Goal: Complete application form: Complete application form

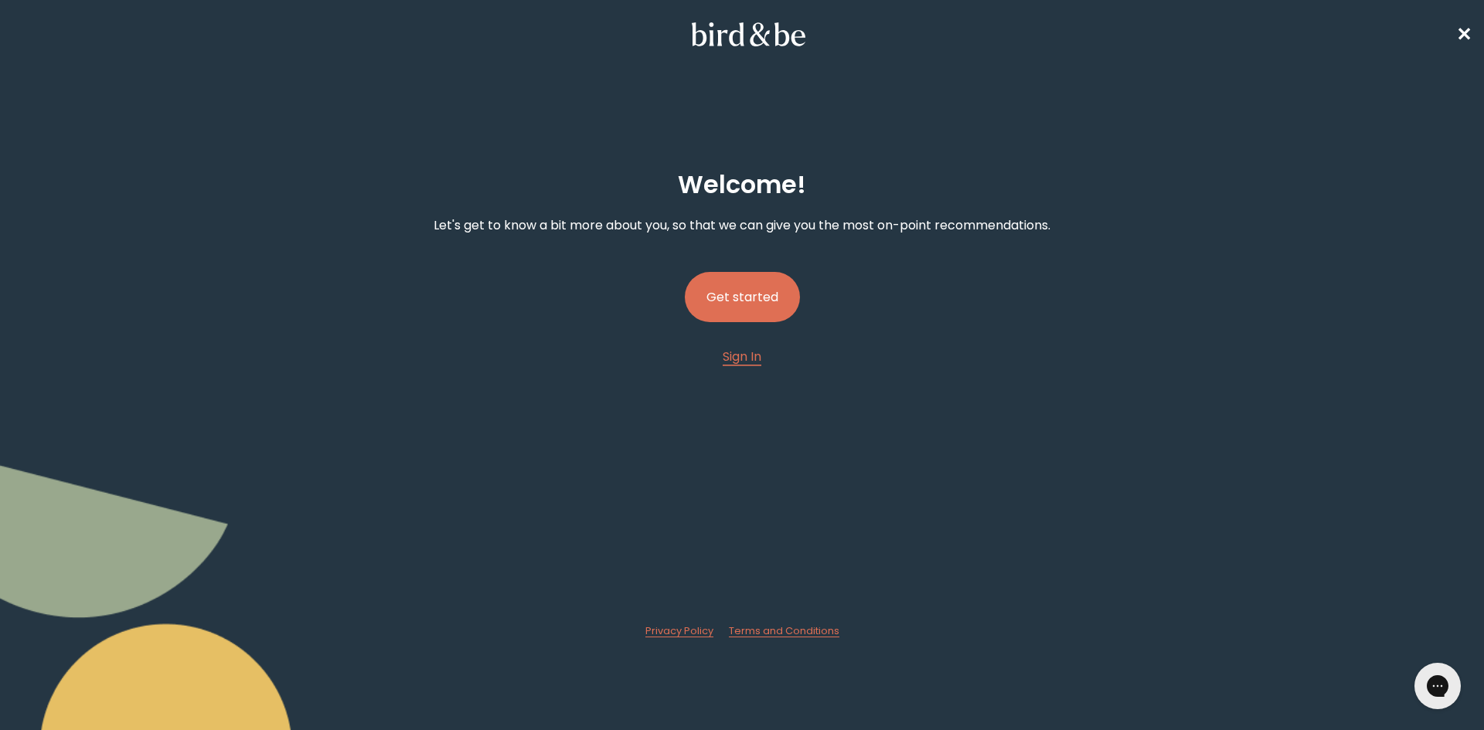
click at [744, 283] on button "Get started" at bounding box center [742, 297] width 115 height 50
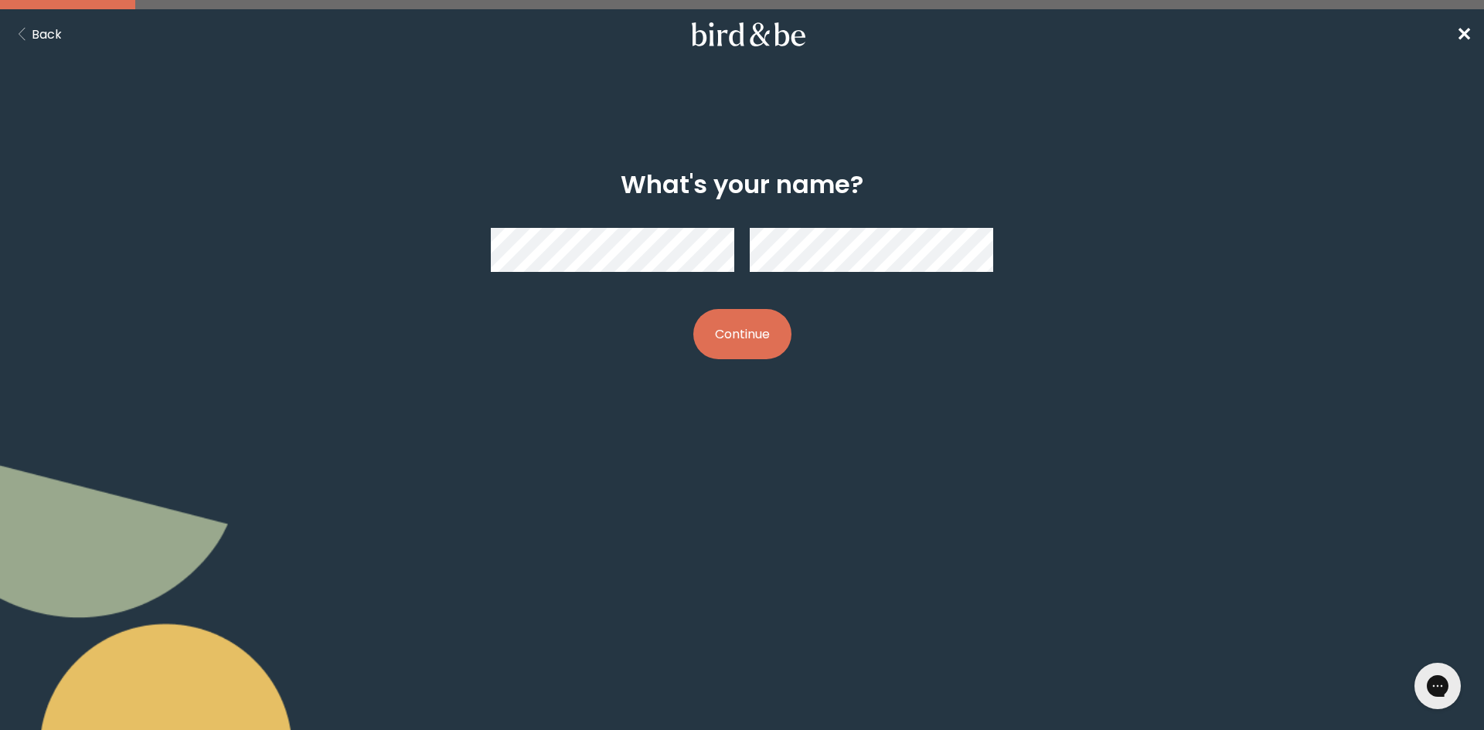
click at [741, 318] on button "Continue" at bounding box center [742, 334] width 98 height 50
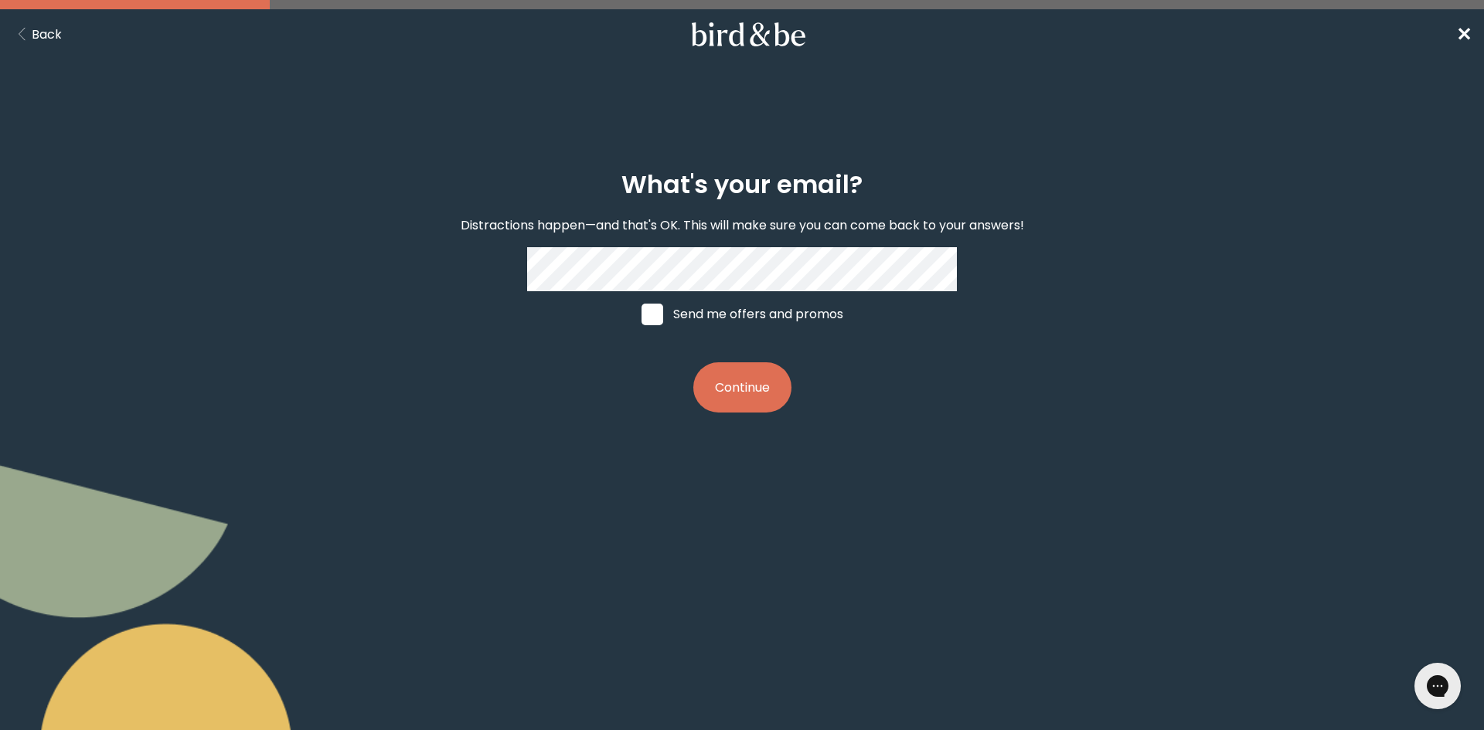
click at [743, 390] on button "Continue" at bounding box center [742, 388] width 98 height 50
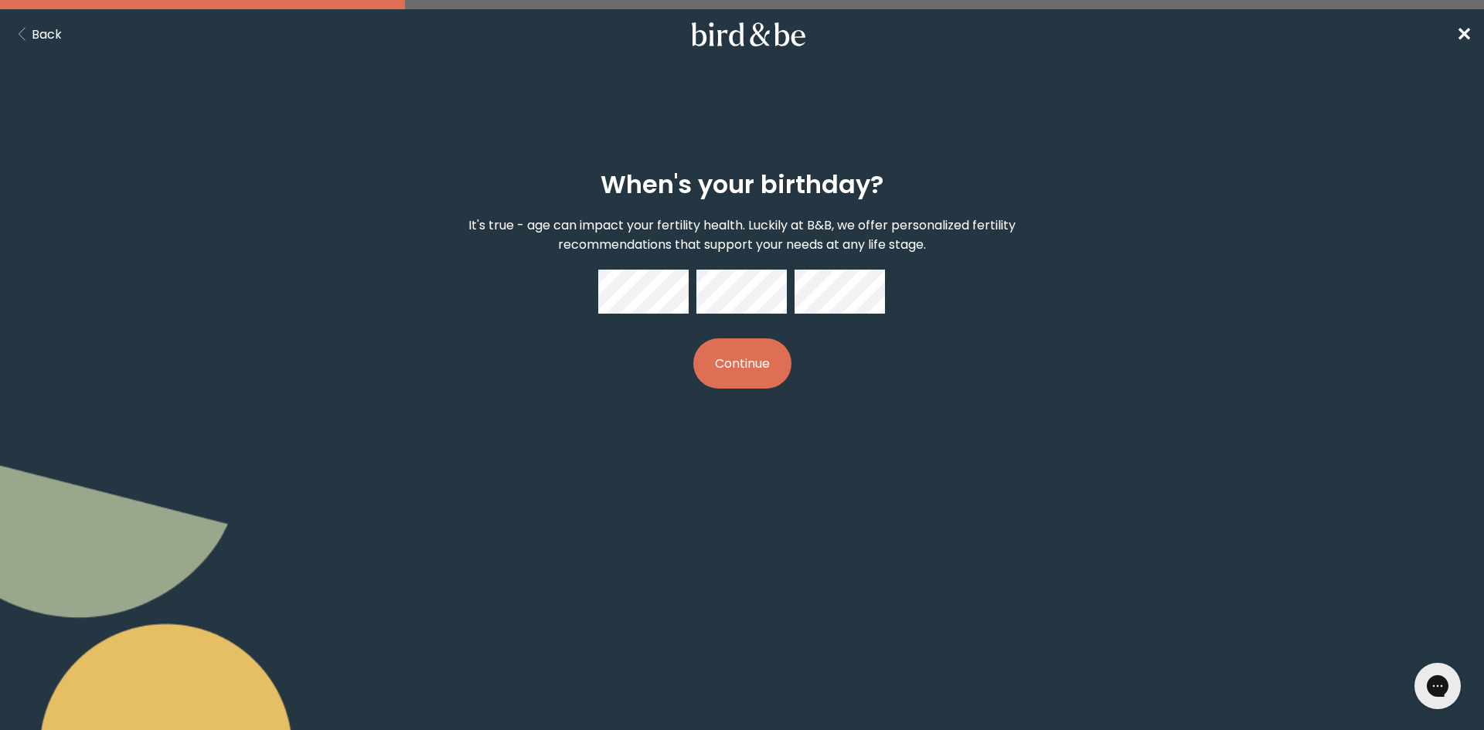
click at [730, 372] on button "Continue" at bounding box center [742, 364] width 98 height 50
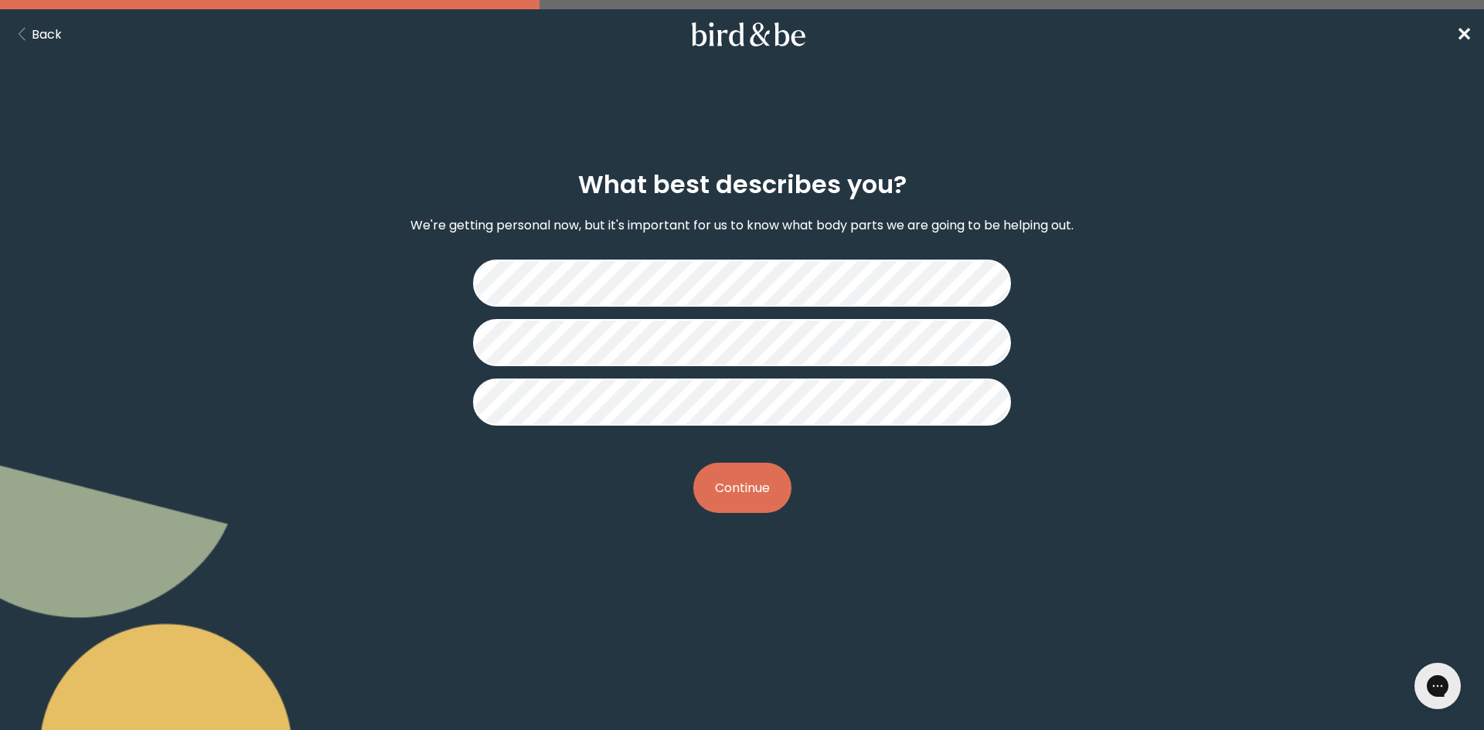
click at [734, 481] on button "Continue" at bounding box center [742, 488] width 98 height 50
click at [739, 499] on button "Continue" at bounding box center [742, 488] width 98 height 50
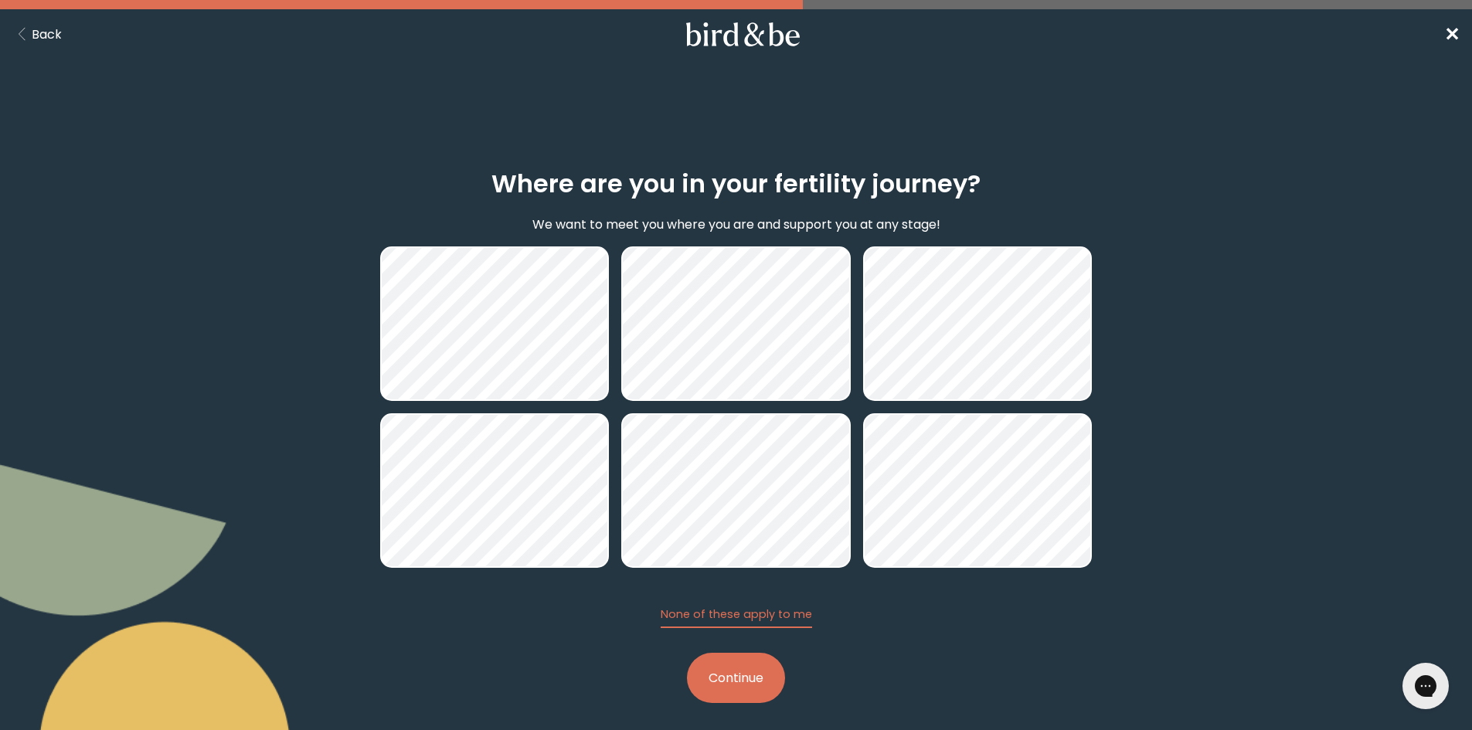
click at [744, 667] on button "Continue" at bounding box center [736, 678] width 98 height 50
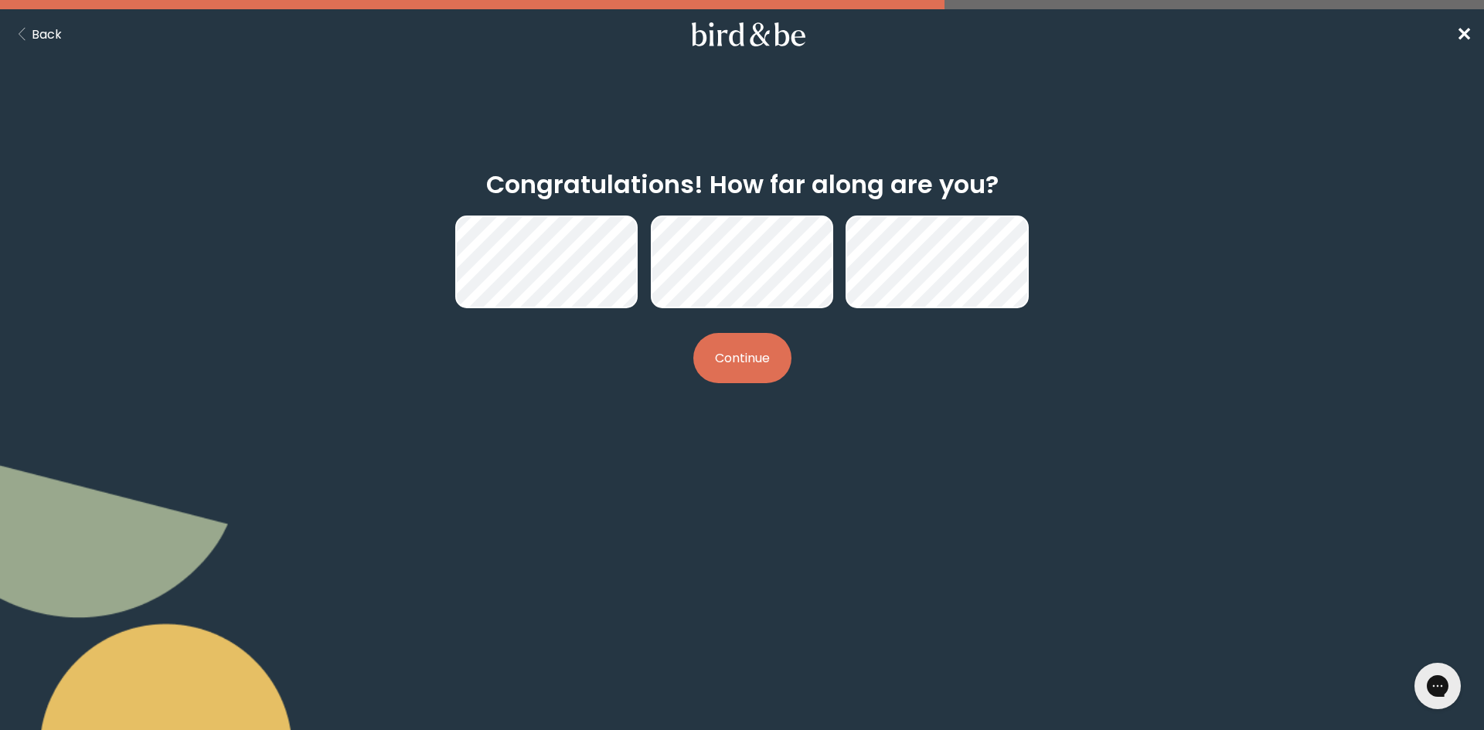
click at [729, 342] on button "Continue" at bounding box center [742, 358] width 98 height 50
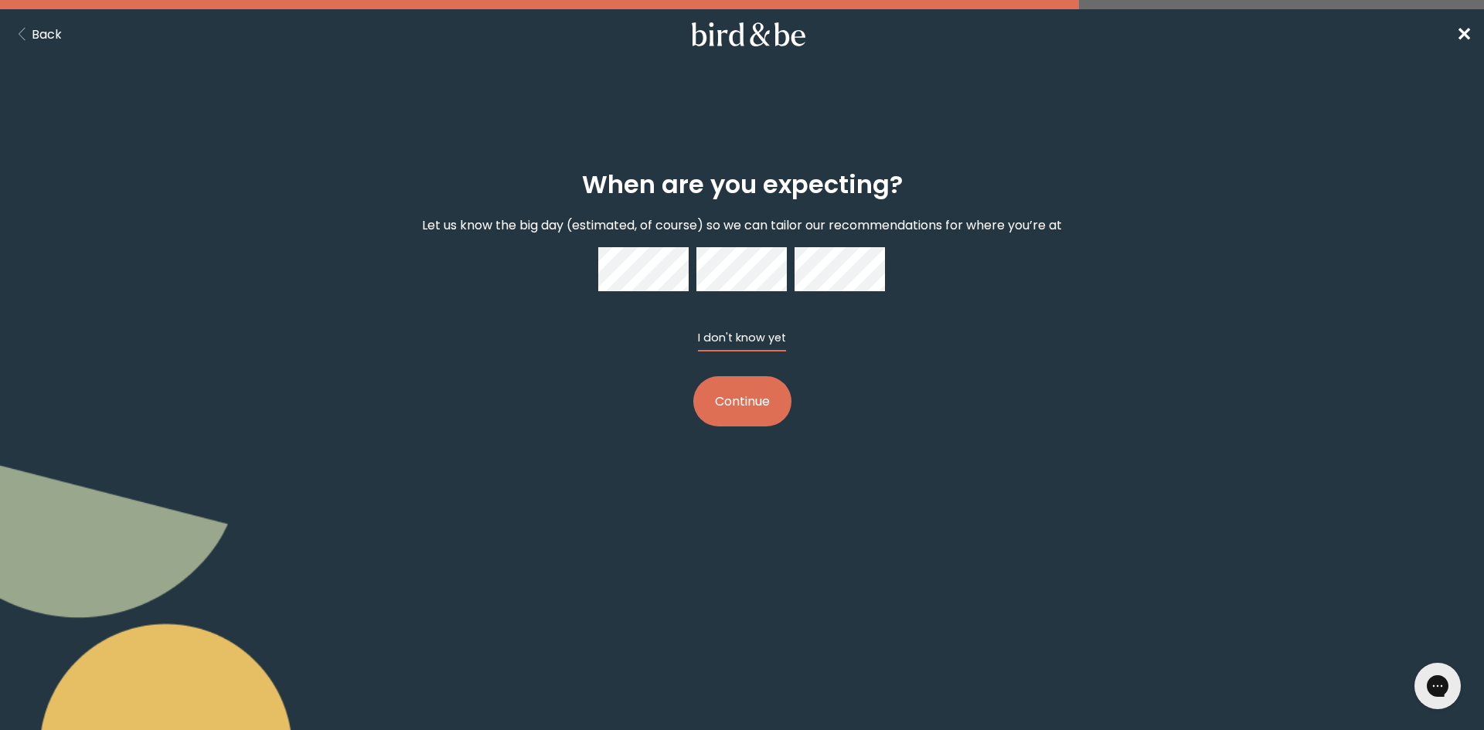
click at [713, 339] on button "I don't know yet" at bounding box center [742, 341] width 88 height 22
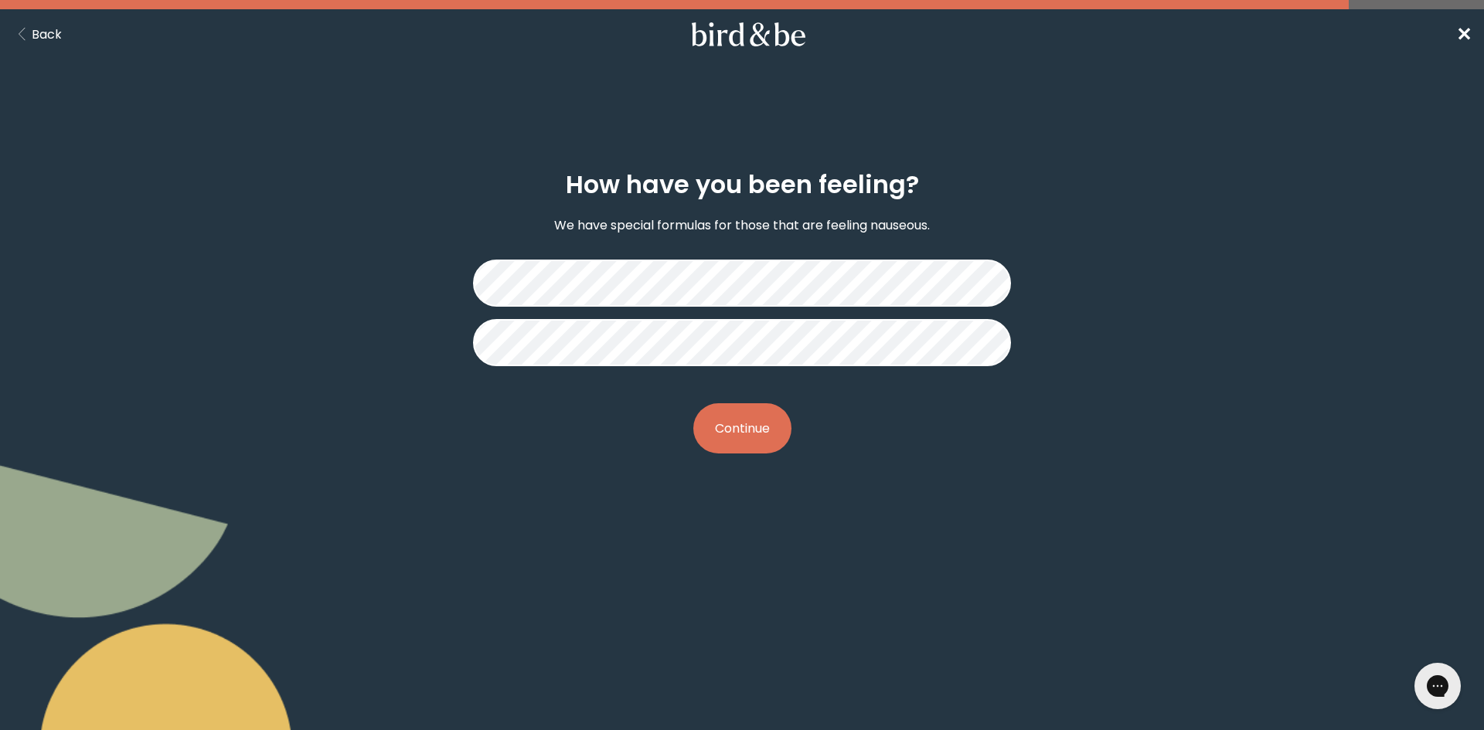
click at [746, 427] on button "Continue" at bounding box center [742, 428] width 98 height 50
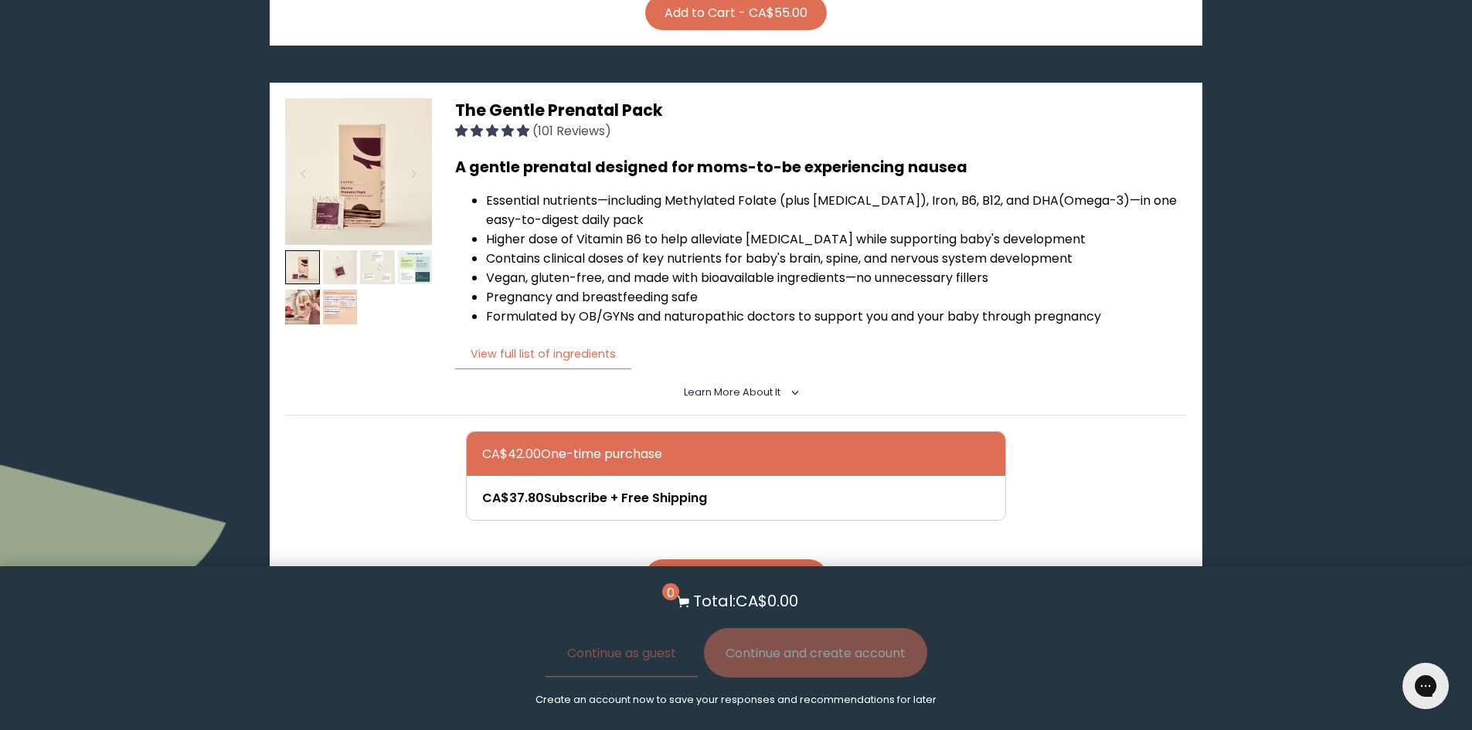
scroll to position [845, 0]
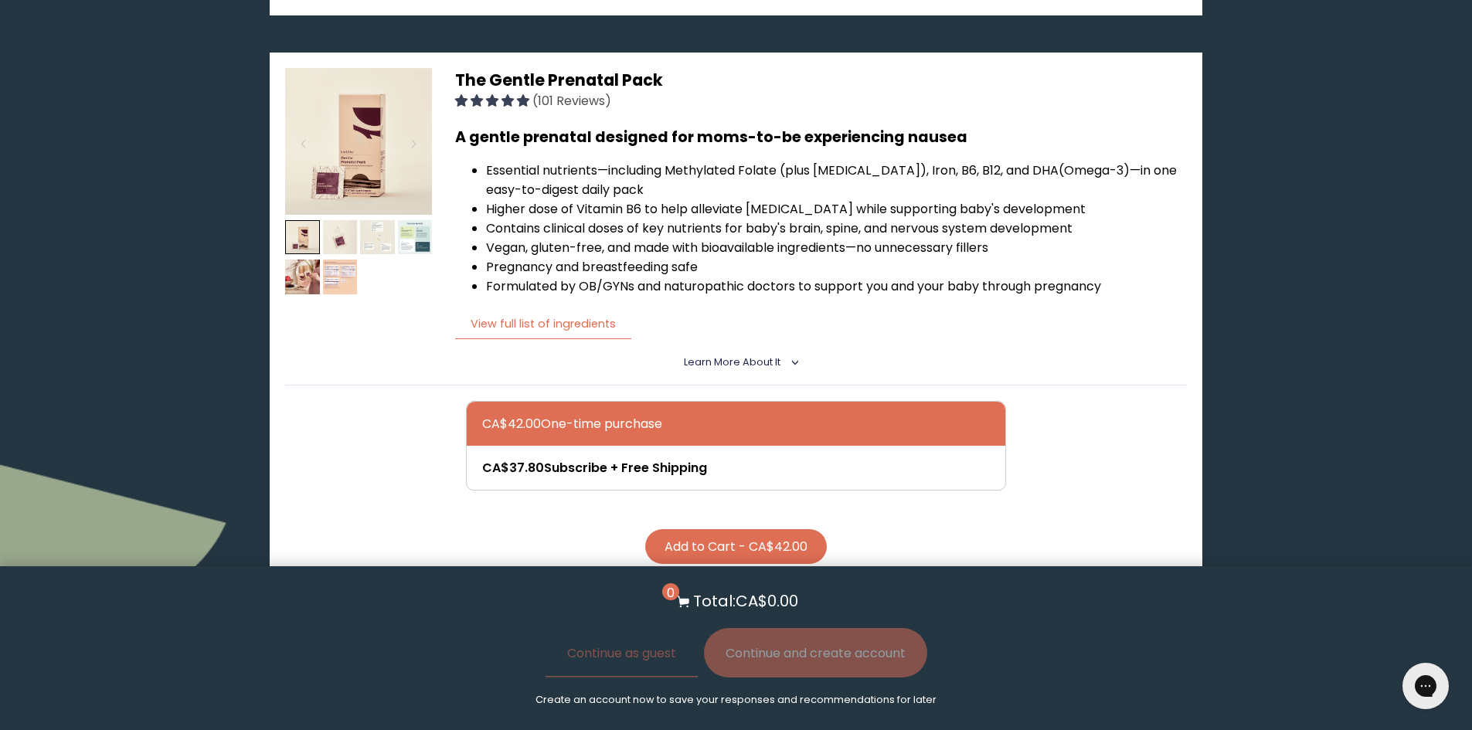
click at [764, 356] on span "Learn More About it" at bounding box center [732, 362] width 97 height 13
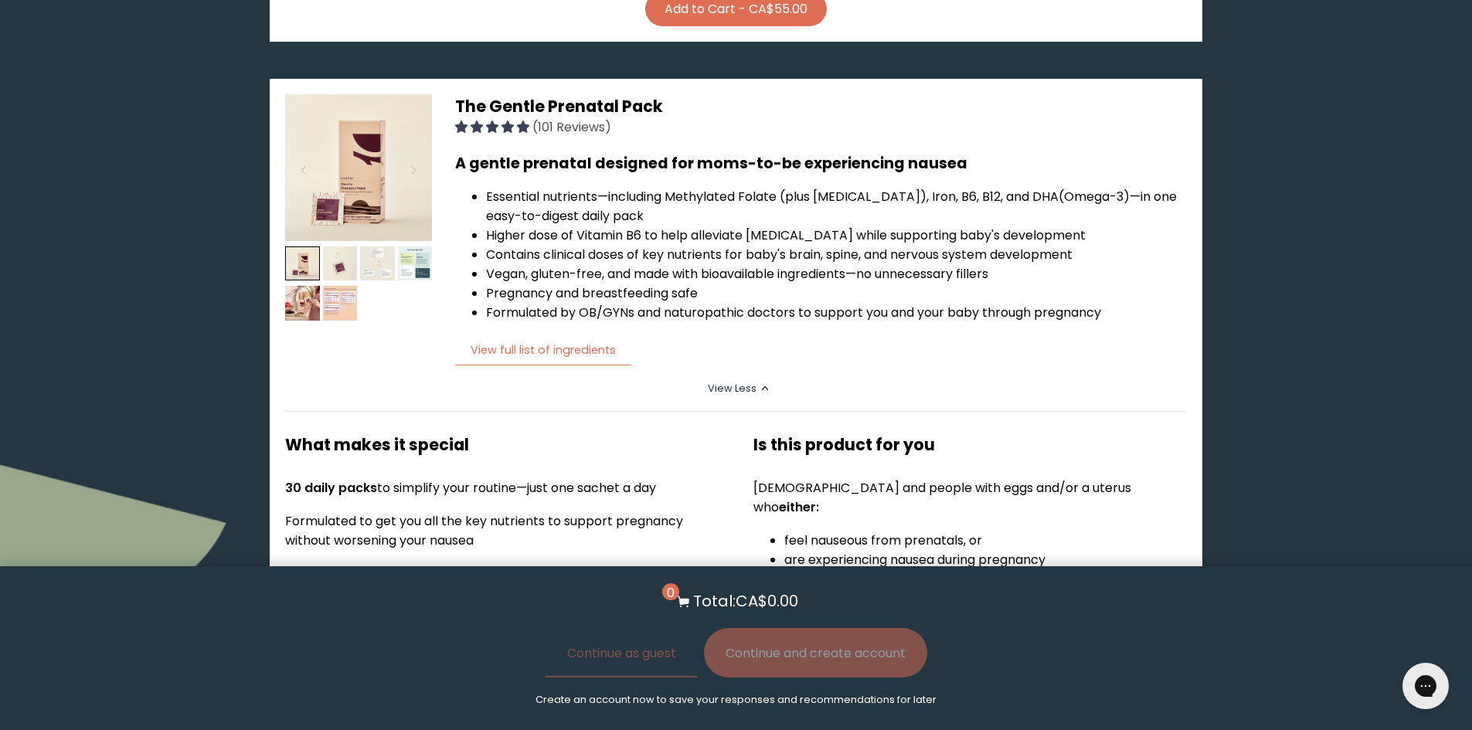
scroll to position [815, 0]
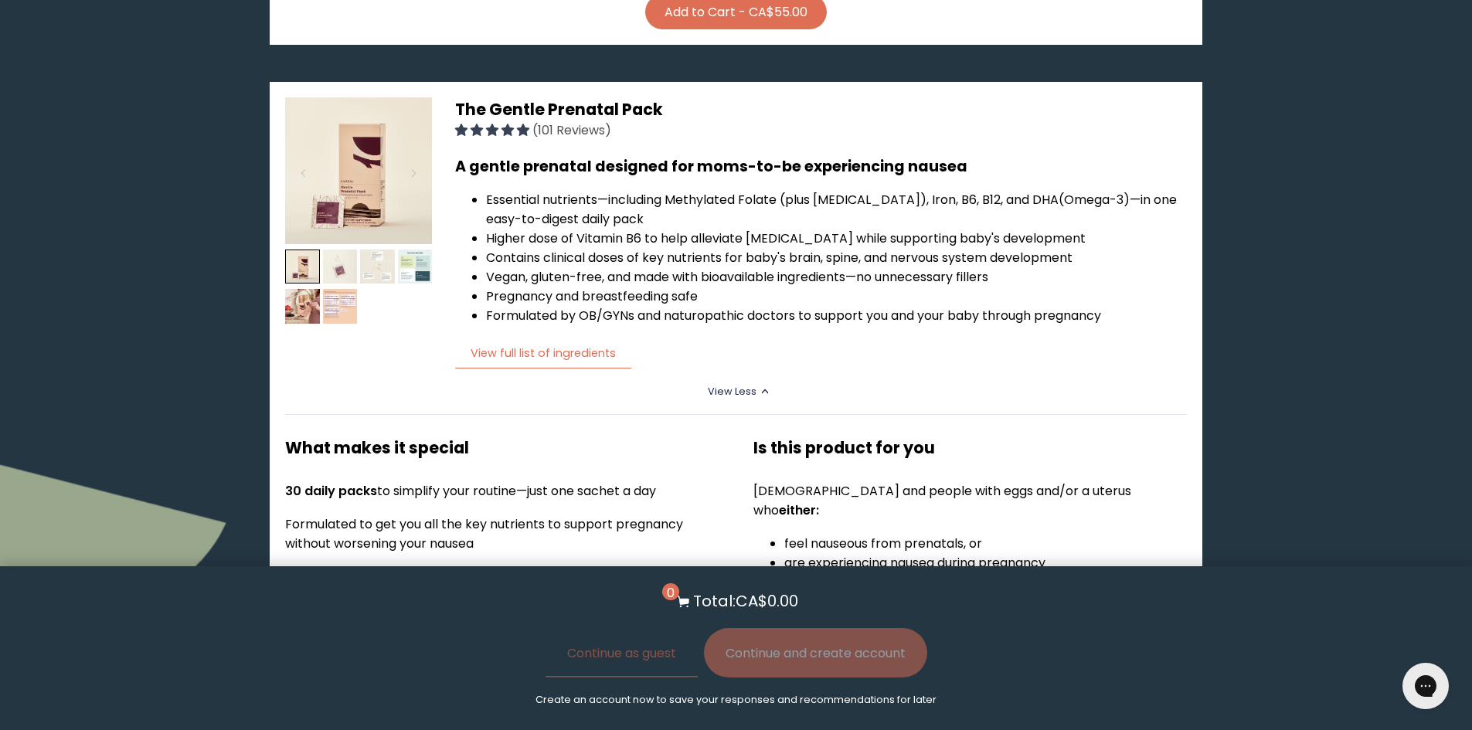
click at [330, 250] on img at bounding box center [340, 267] width 35 height 35
click at [374, 250] on img at bounding box center [377, 267] width 35 height 35
click at [299, 289] on img at bounding box center [302, 306] width 35 height 35
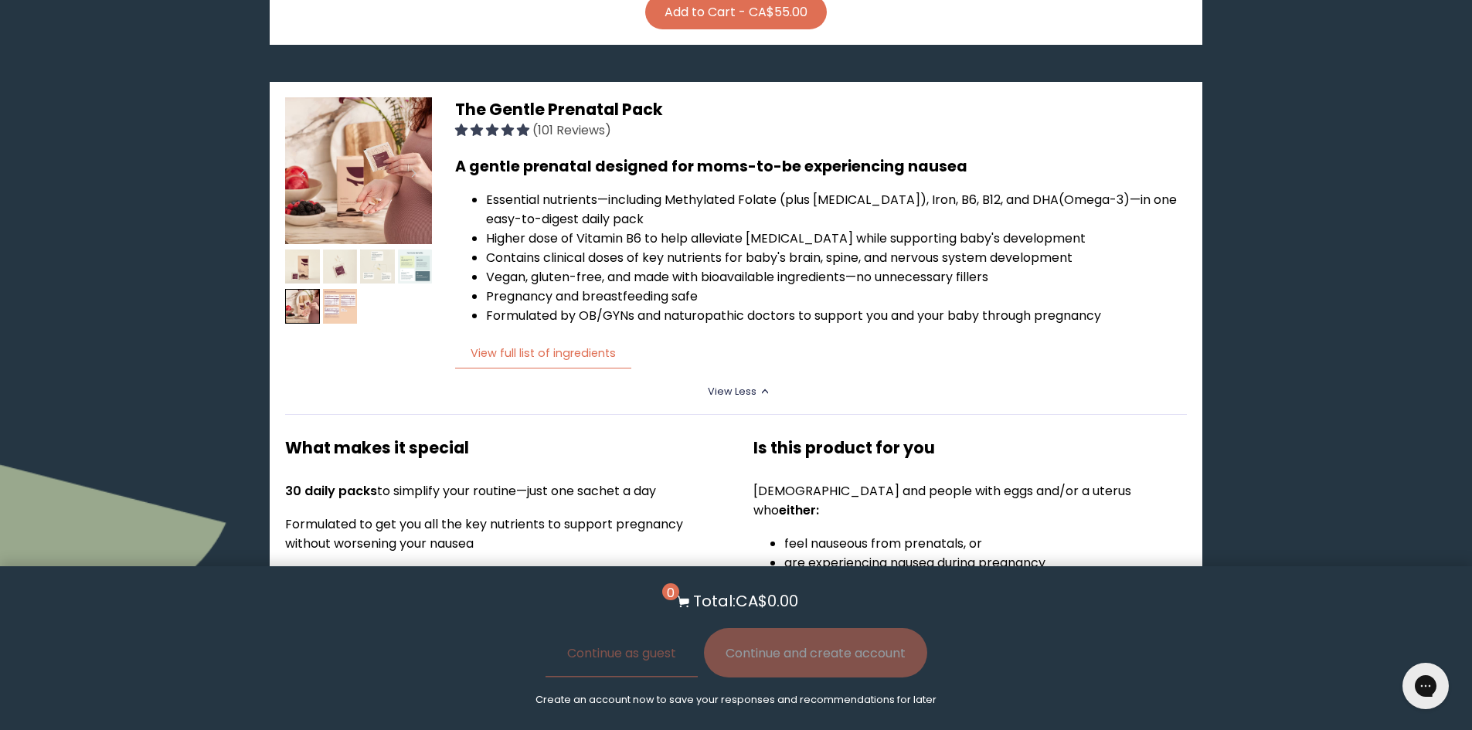
click at [407, 253] on img at bounding box center [415, 267] width 35 height 35
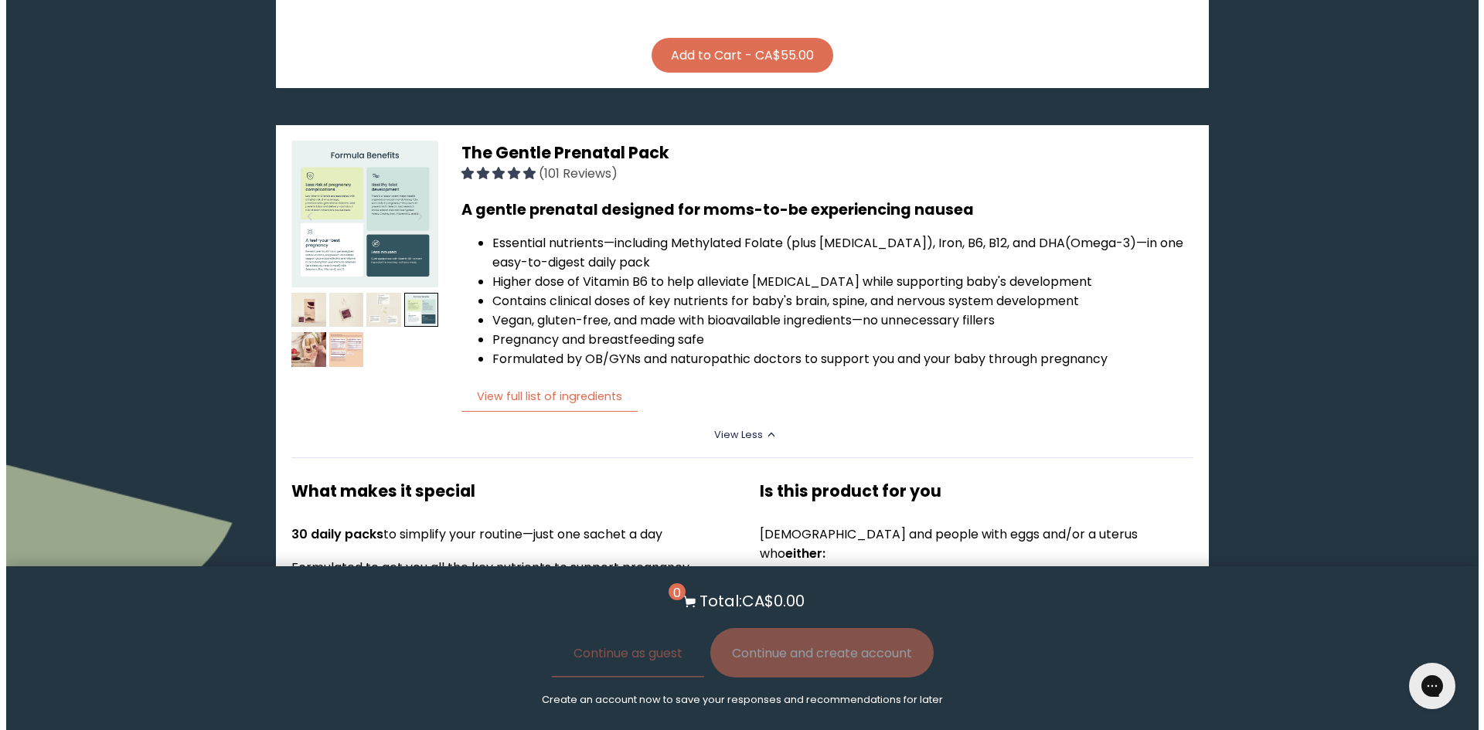
scroll to position [782, 0]
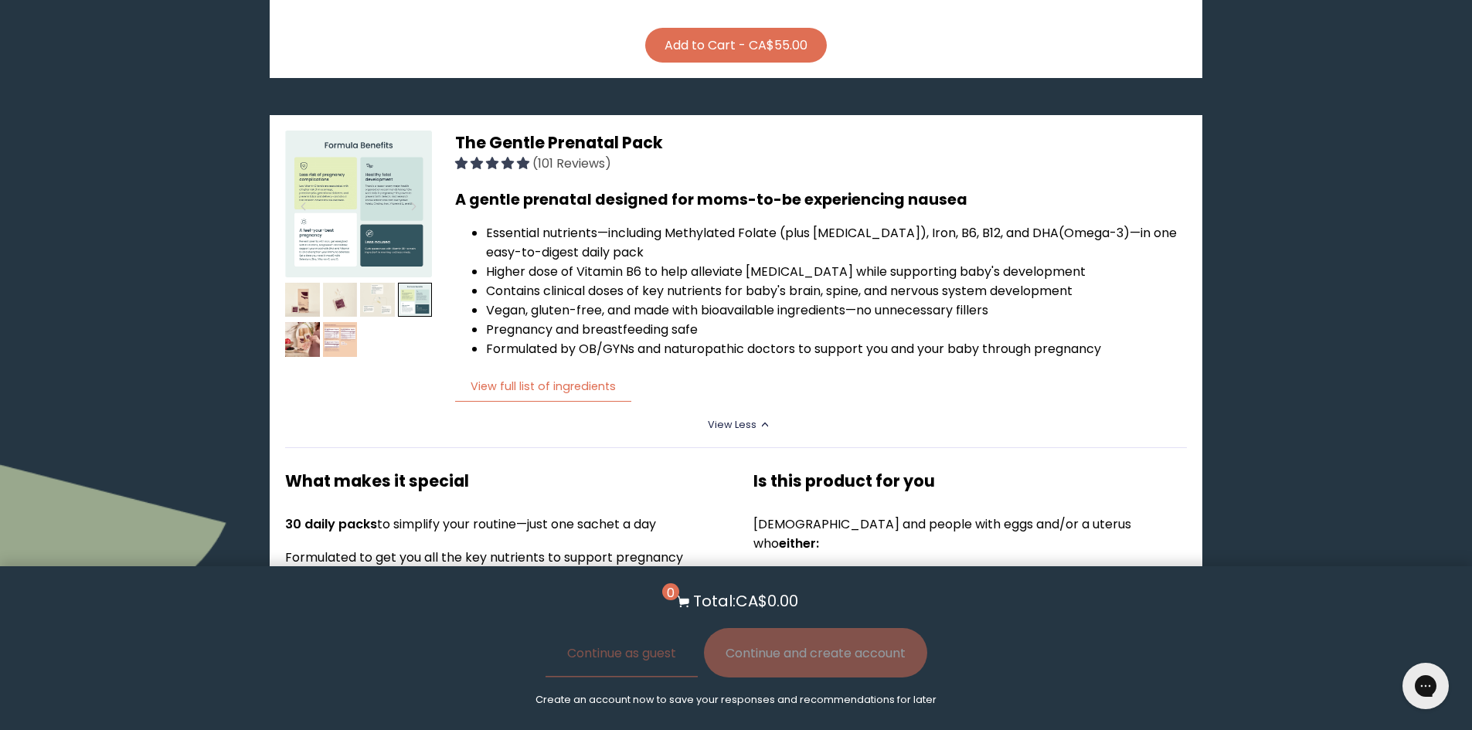
click at [761, 421] on icon "<" at bounding box center [768, 425] width 14 height 8
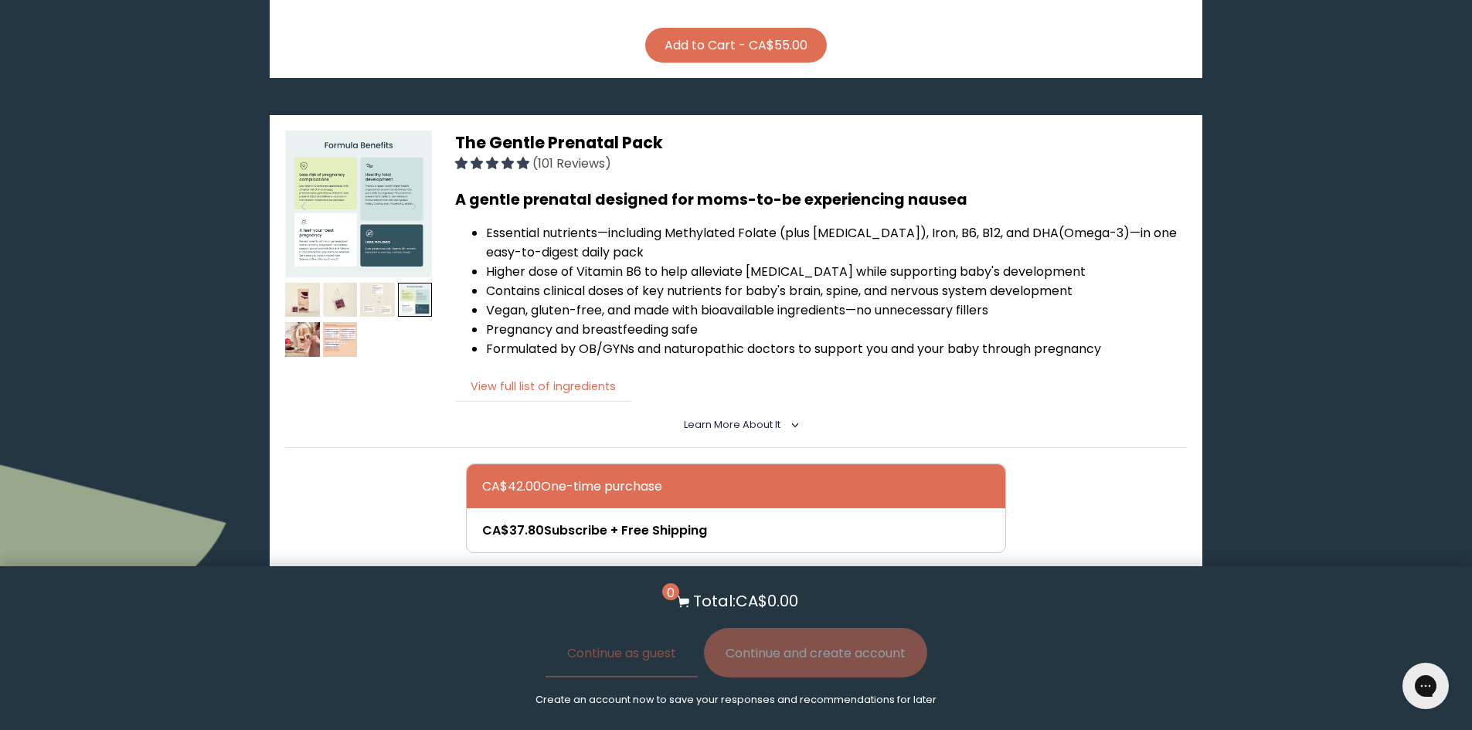
click at [553, 373] on button "View full list of ingredients" at bounding box center [543, 387] width 176 height 32
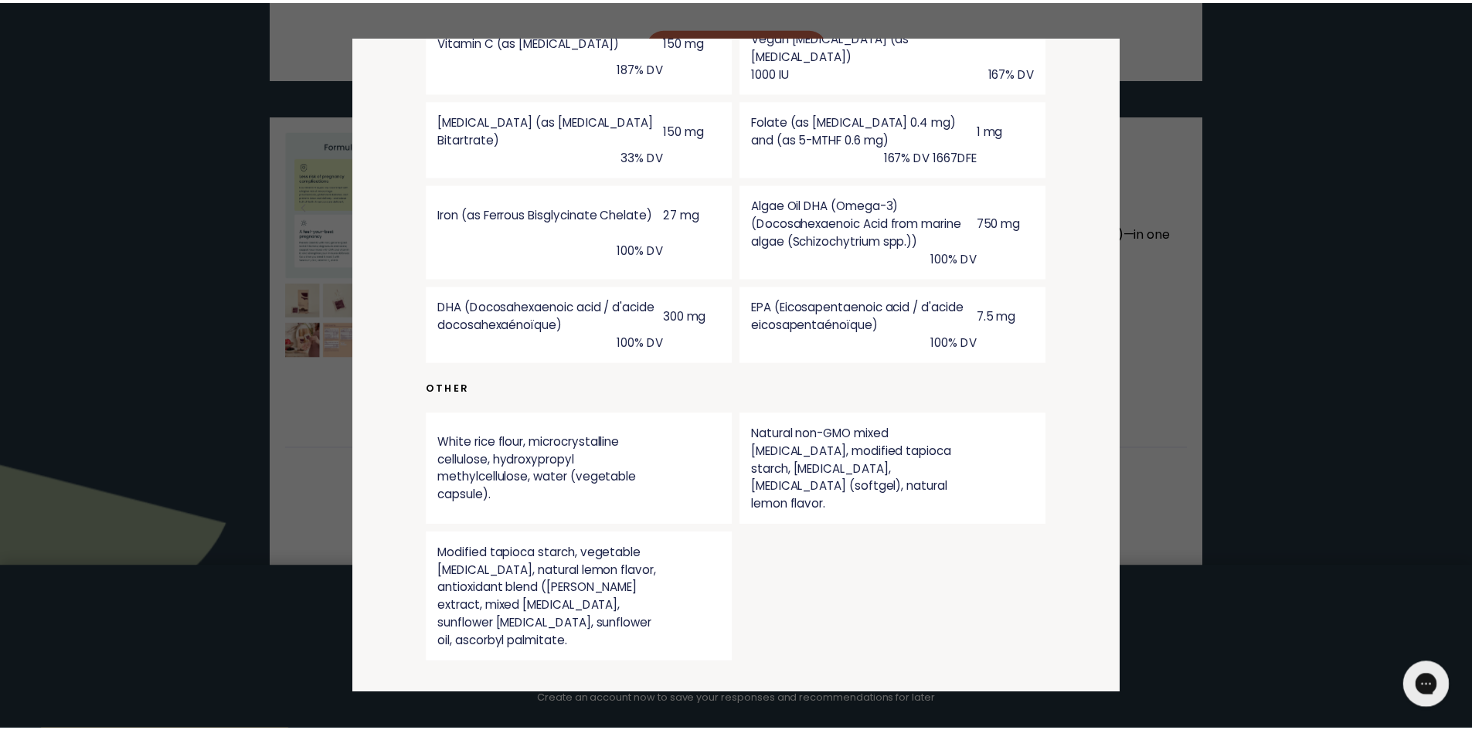
scroll to position [0, 0]
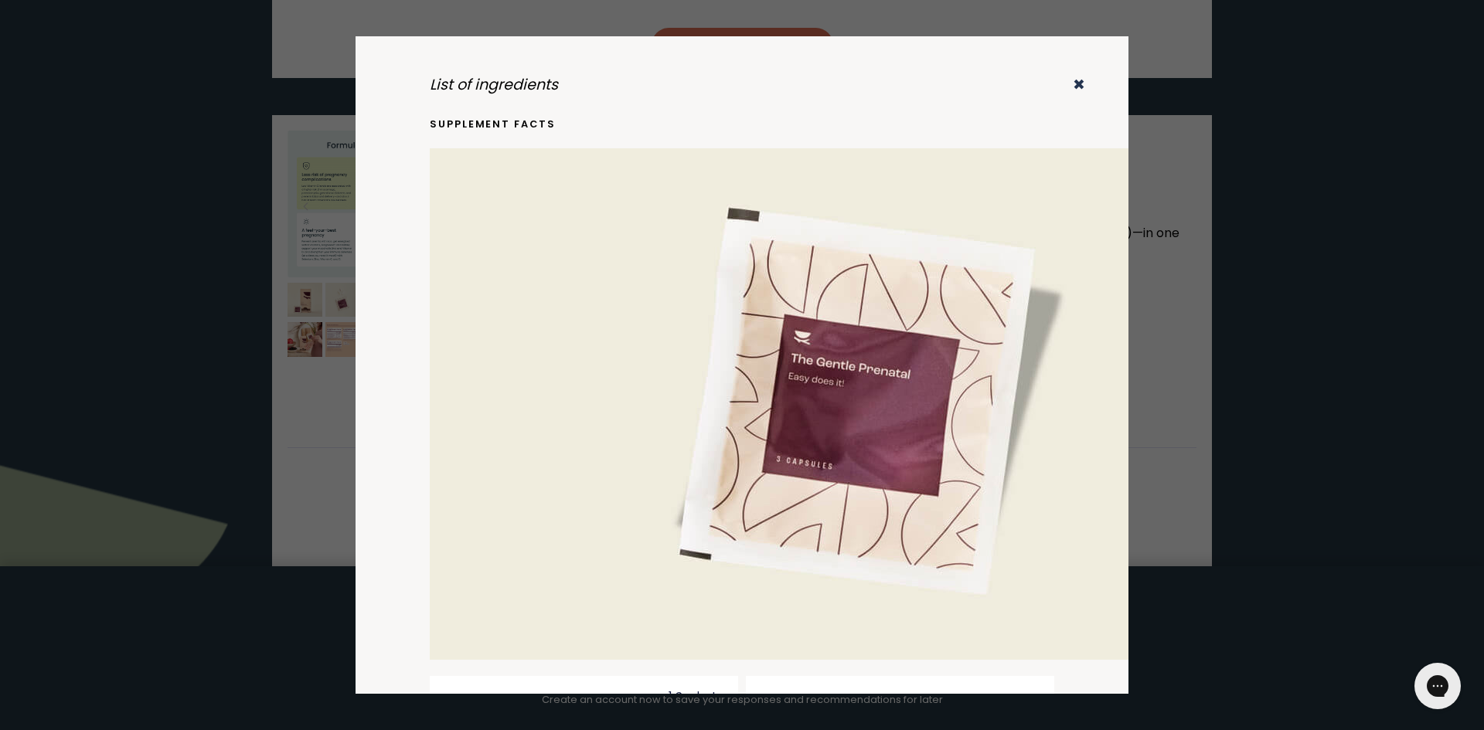
click at [1073, 85] on icon "✖" at bounding box center [1079, 84] width 12 height 21
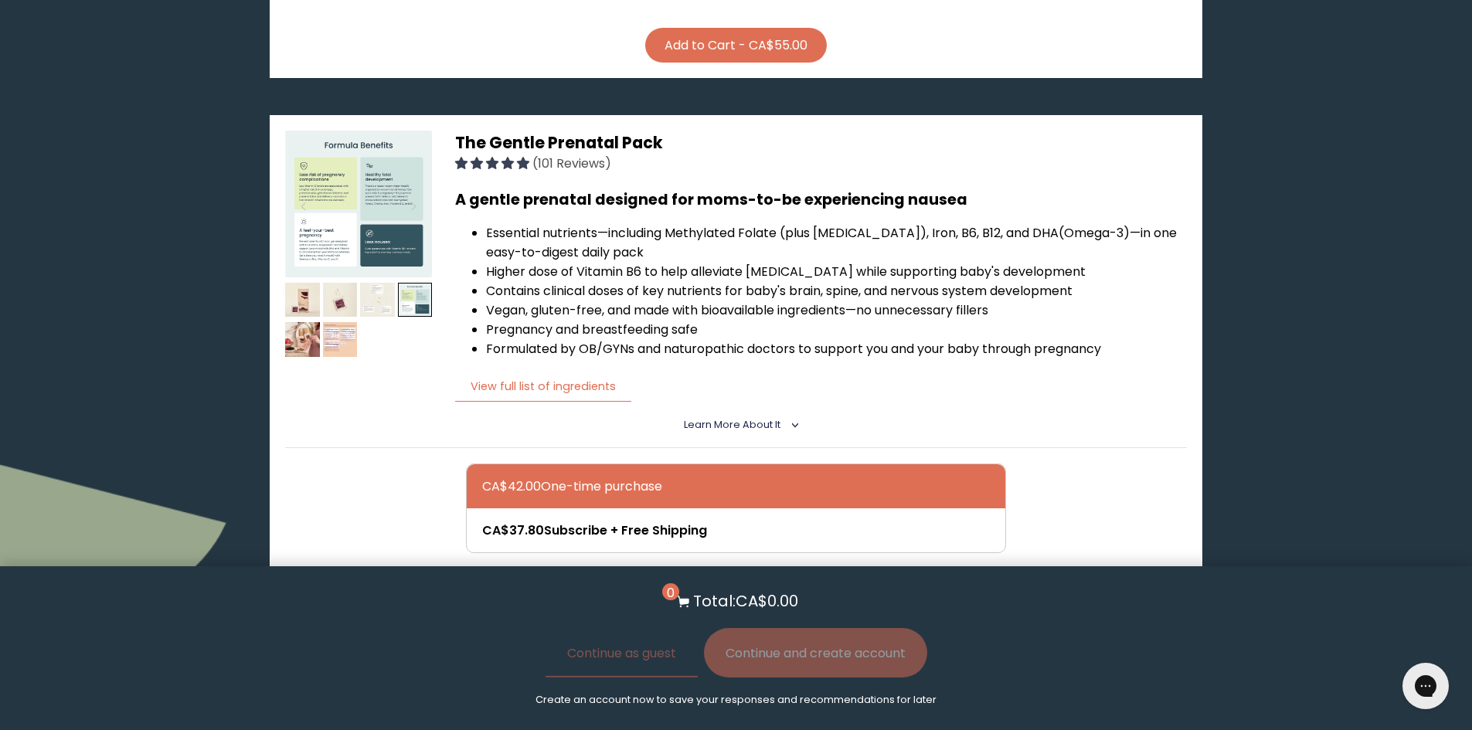
click at [380, 283] on img at bounding box center [377, 300] width 35 height 35
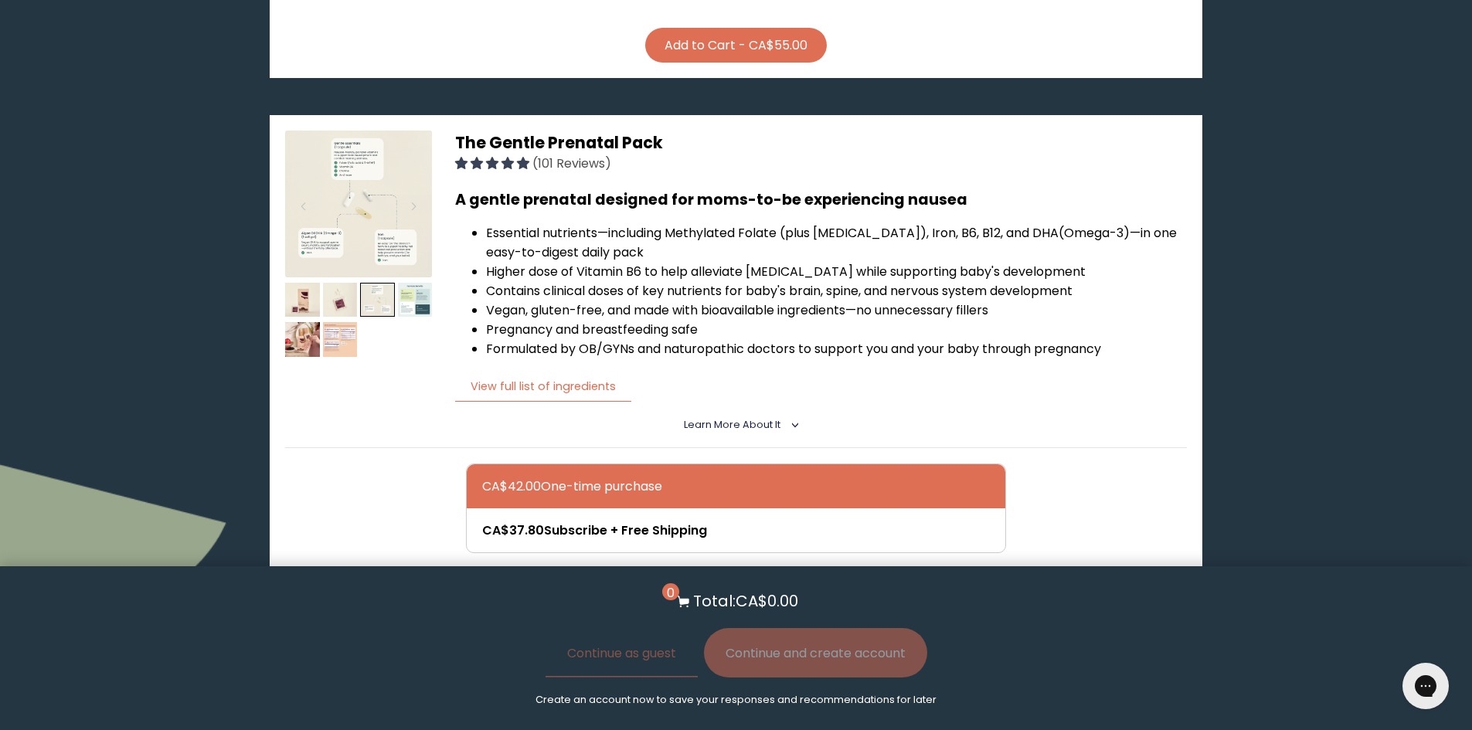
click at [736, 418] on span "Learn More About it" at bounding box center [732, 424] width 97 height 13
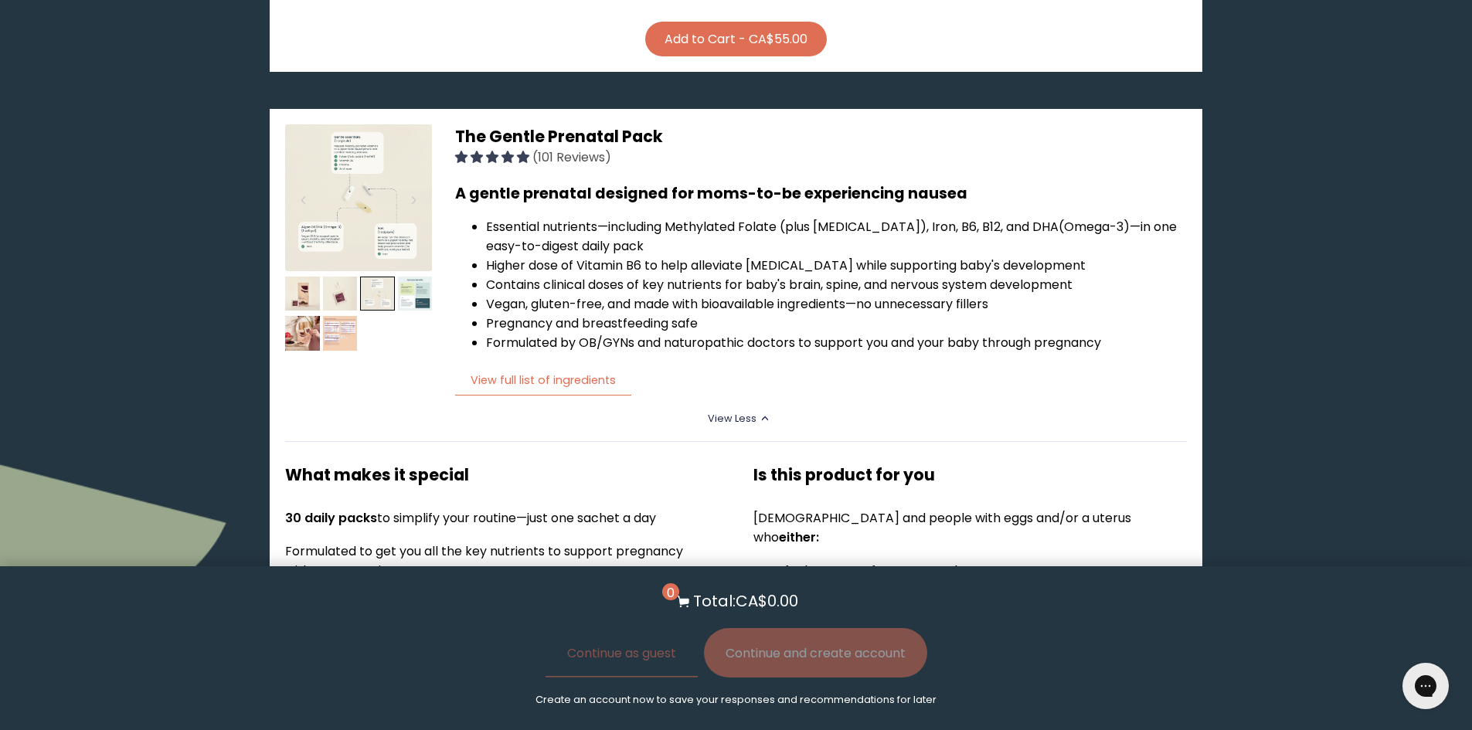
scroll to position [805, 0]
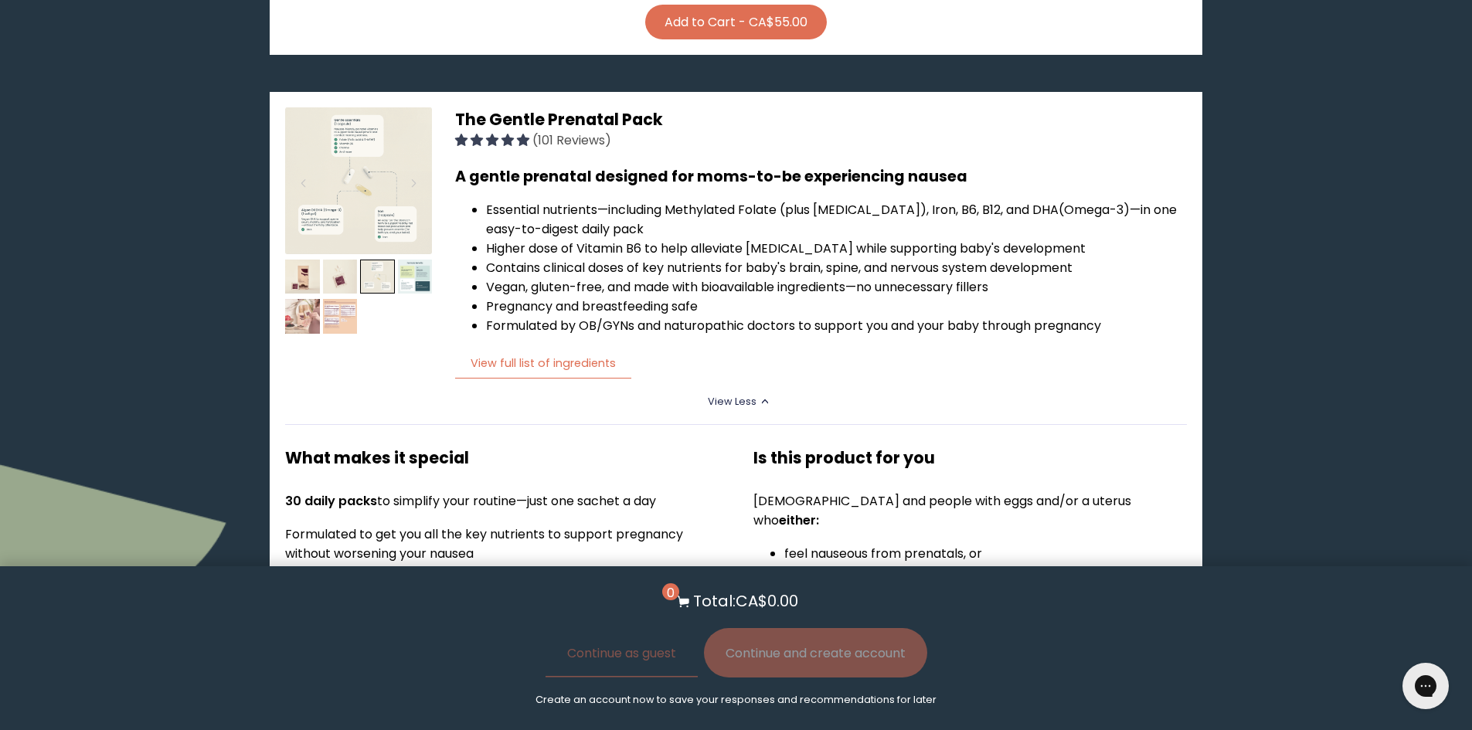
click at [296, 299] on img at bounding box center [302, 316] width 35 height 35
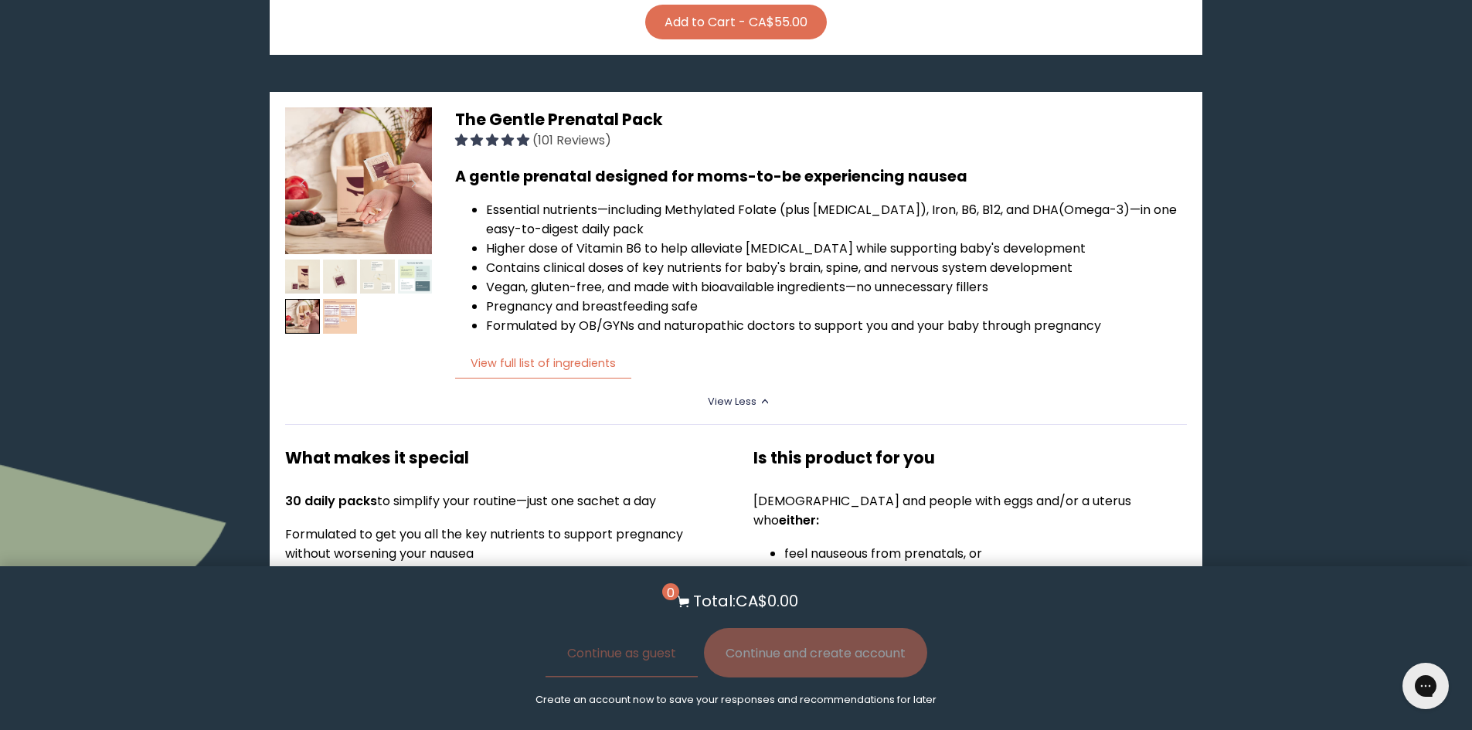
click at [412, 263] on img at bounding box center [415, 277] width 35 height 35
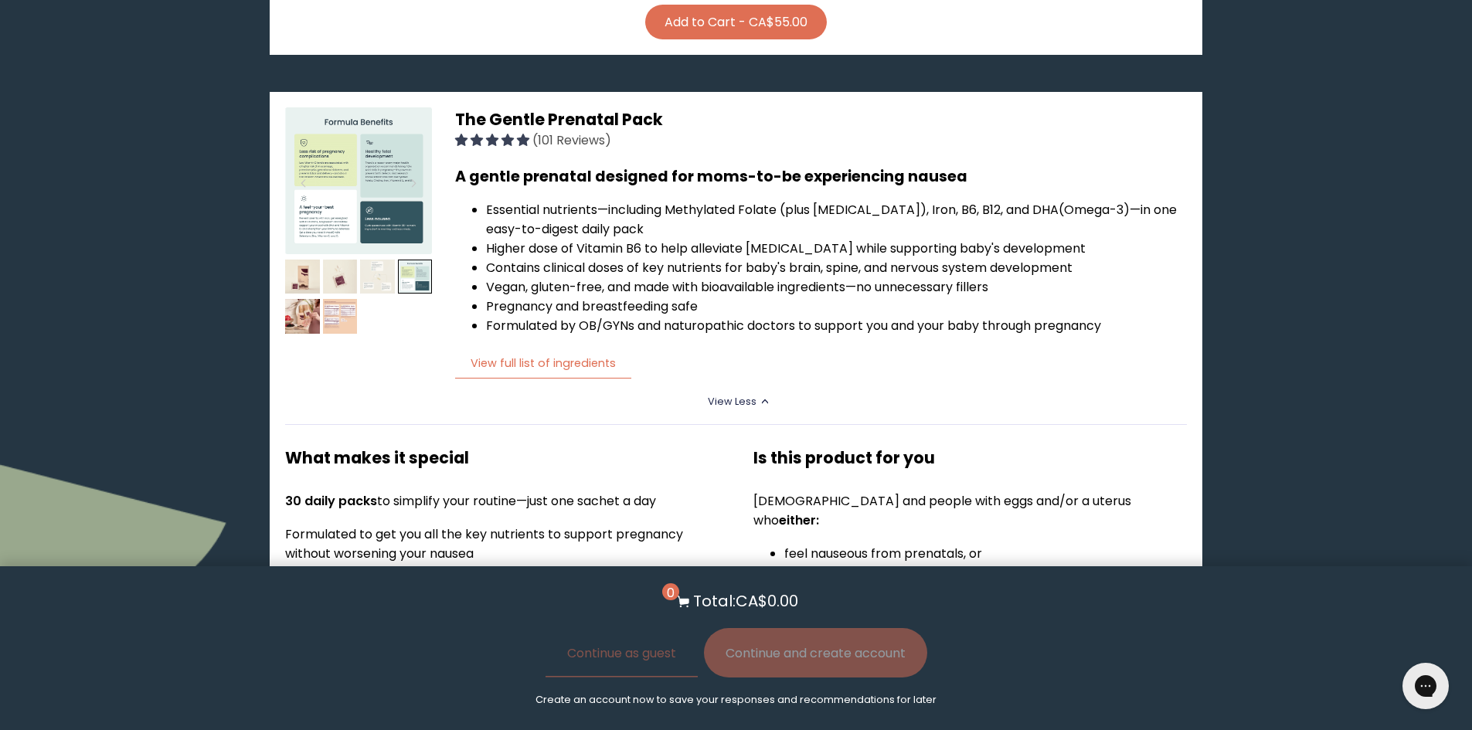
click at [380, 260] on img at bounding box center [377, 277] width 35 height 35
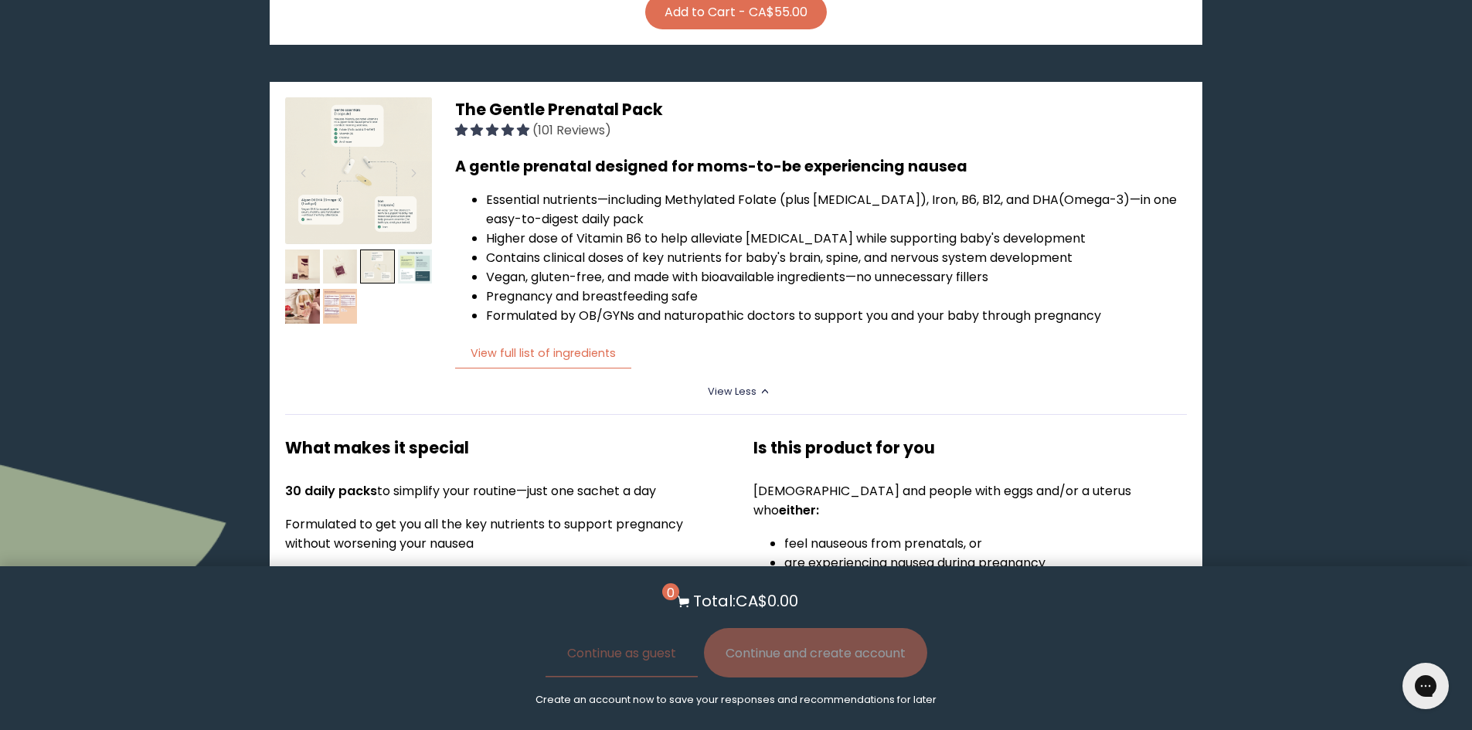
scroll to position [822, 0]
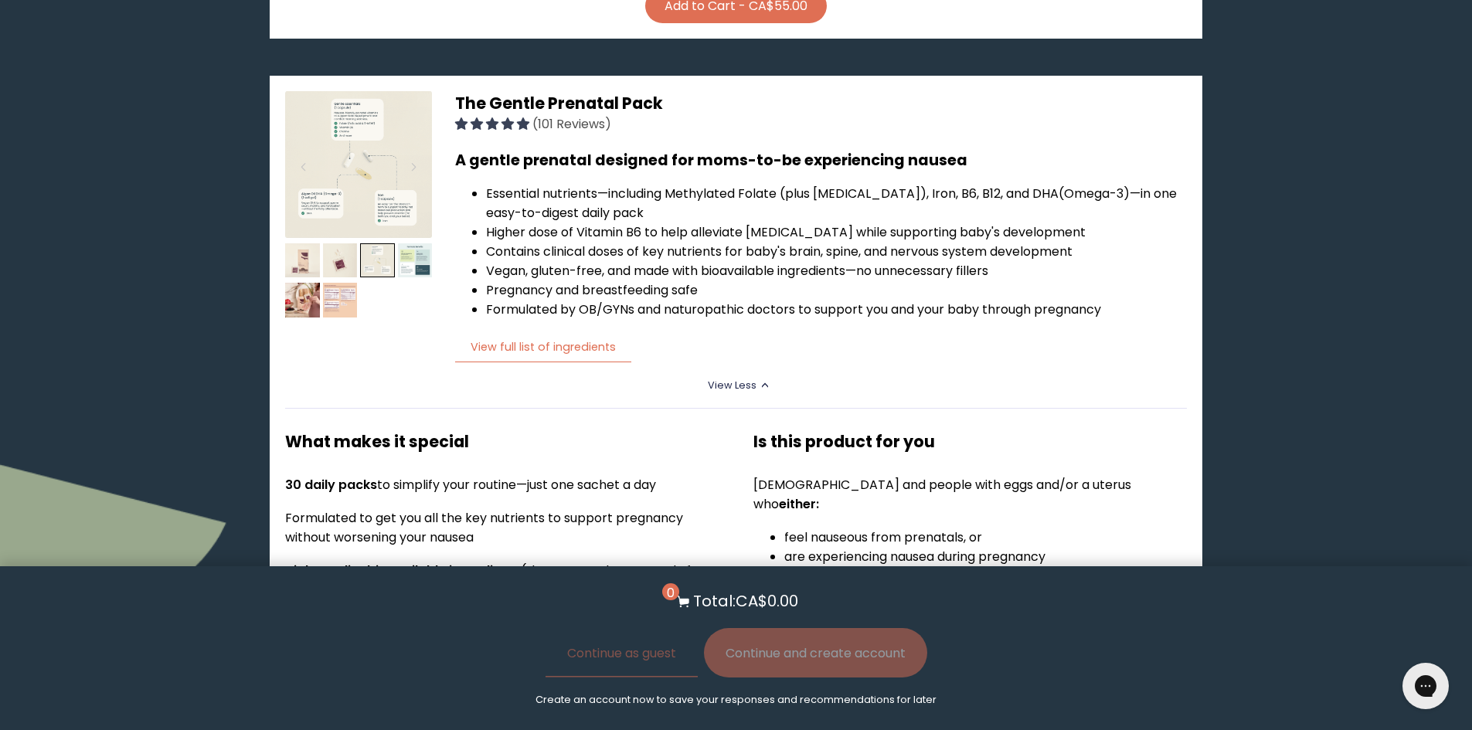
click at [295, 244] on img at bounding box center [302, 260] width 35 height 35
click at [347, 169] on img at bounding box center [358, 164] width 147 height 147
